Goal: Transaction & Acquisition: Download file/media

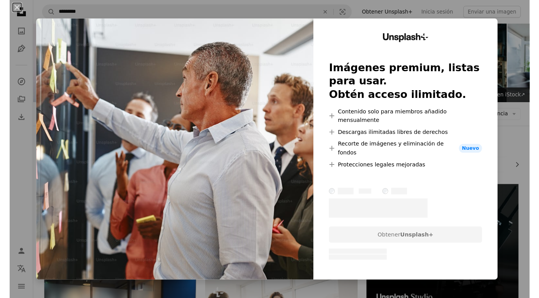
scroll to position [94, 0]
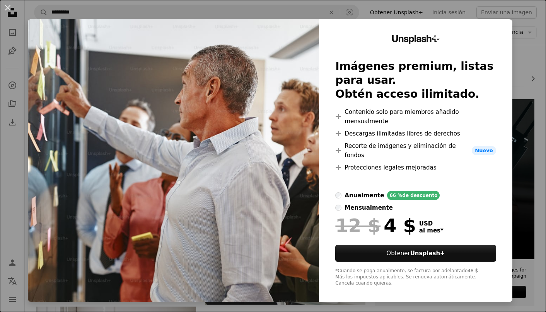
click at [533, 92] on div "An X shape Unsplash+ Imágenes premium, listas para usar. Obtén acceso ilimitado…" at bounding box center [273, 156] width 546 height 312
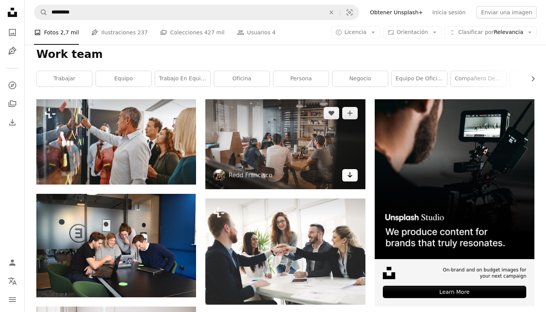
click at [348, 177] on icon "Arrow pointing down" at bounding box center [350, 174] width 6 height 9
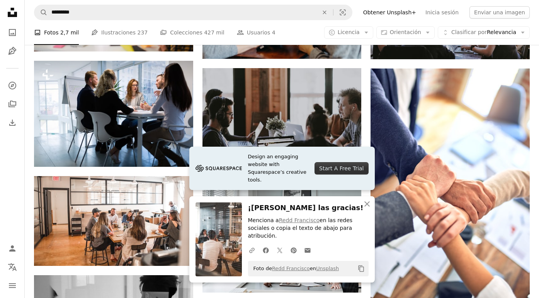
scroll to position [460, 0]
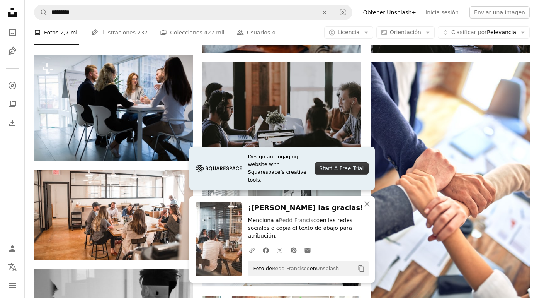
click at [366, 114] on div "Plus sign for Unsplash+ A heart A plus sign Getty Images Para Unsplash+ A lock …" at bounding box center [282, 247] width 496 height 1029
click at [366, 208] on button "An X shape Cerrar" at bounding box center [366, 203] width 15 height 15
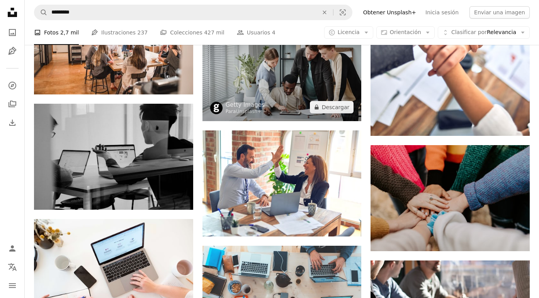
scroll to position [642, 0]
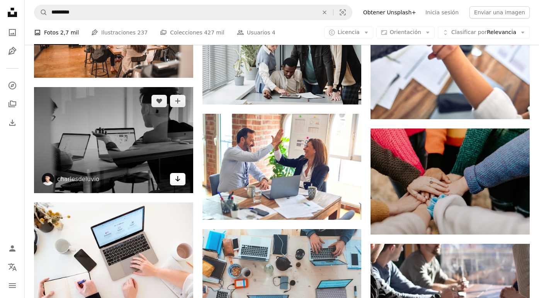
click at [177, 181] on icon "Arrow pointing down" at bounding box center [178, 178] width 6 height 9
